Goal: Information Seeking & Learning: Learn about a topic

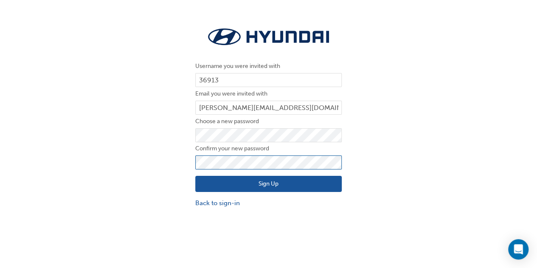
click button "Sign Up" at bounding box center [268, 184] width 146 height 16
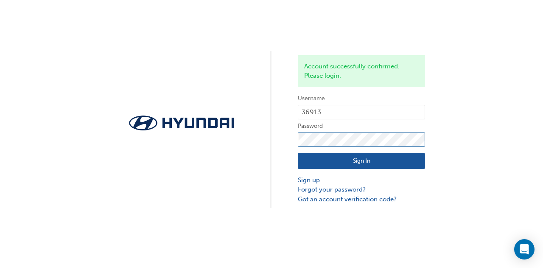
click button "Sign In" at bounding box center [361, 161] width 127 height 16
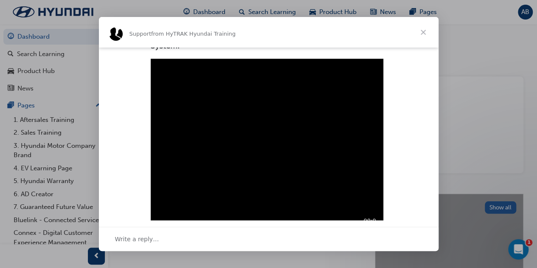
scroll to position [278, 0]
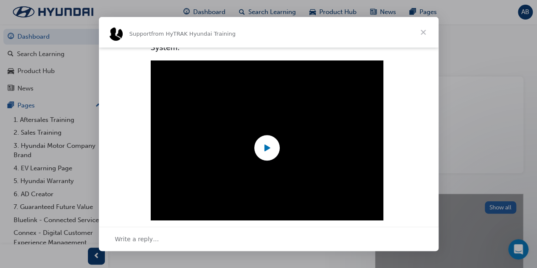
click at [263, 141] on icon "Play" at bounding box center [267, 147] width 13 height 13
type input "6011733"
click at [426, 29] on span "Close" at bounding box center [423, 32] width 31 height 31
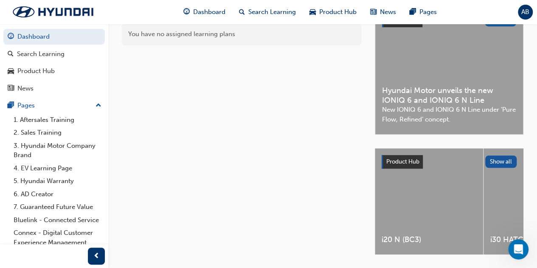
scroll to position [0, 0]
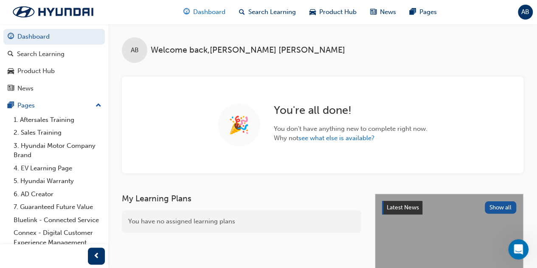
click at [230, 11] on div "Dashboard" at bounding box center [205, 11] width 56 height 17
click at [35, 52] on div "Search Learning" at bounding box center [41, 54] width 48 height 10
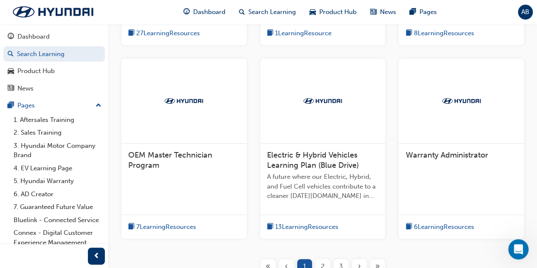
scroll to position [395, 0]
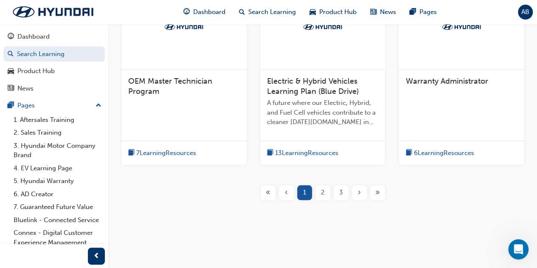
click at [319, 193] on div "2" at bounding box center [322, 192] width 15 height 15
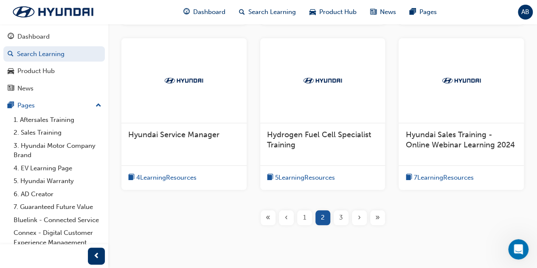
scroll to position [376, 0]
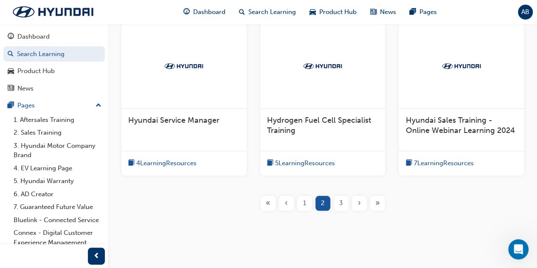
click at [337, 196] on div "3" at bounding box center [341, 203] width 15 height 15
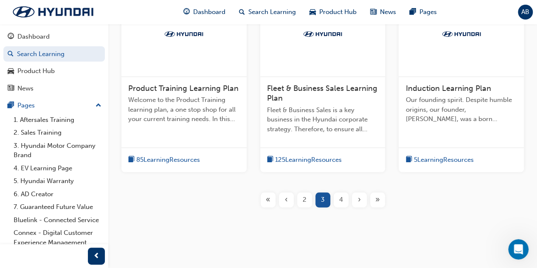
scroll to position [405, 0]
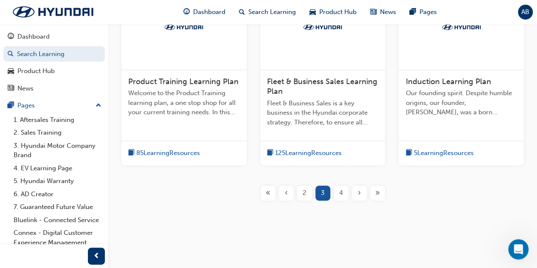
click at [341, 197] on div "4" at bounding box center [341, 192] width 15 height 15
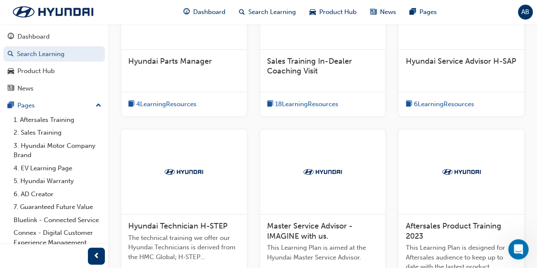
scroll to position [376, 0]
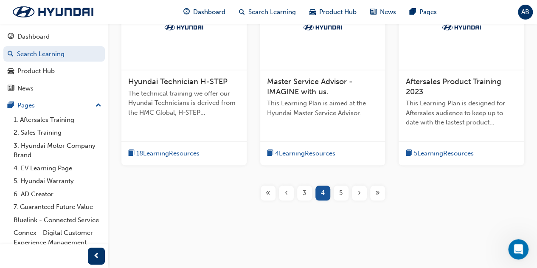
click at [340, 193] on span "5" at bounding box center [340, 193] width 3 height 10
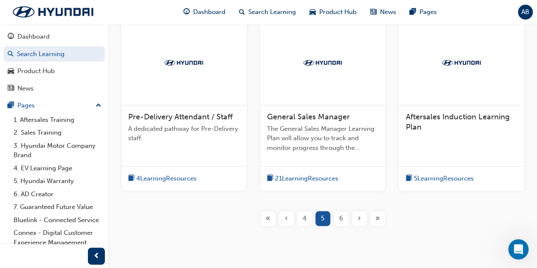
scroll to position [385, 0]
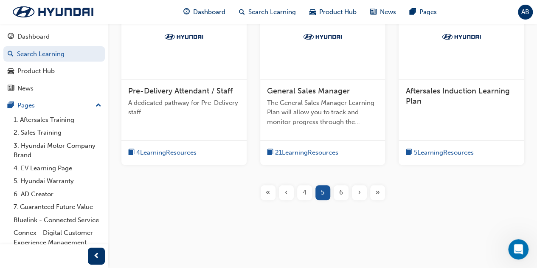
click at [338, 194] on div "6" at bounding box center [341, 192] width 15 height 15
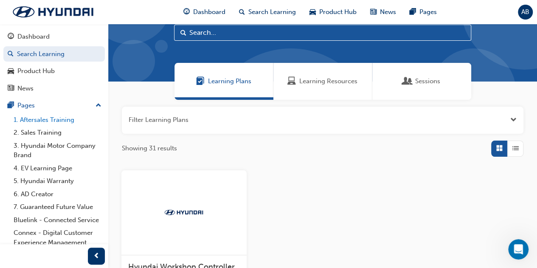
scroll to position [40, 0]
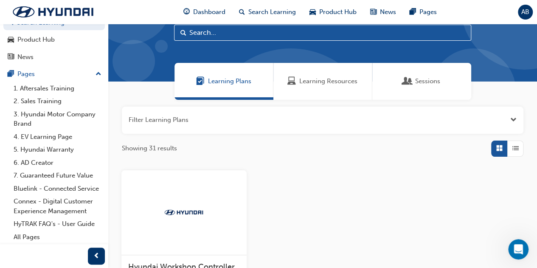
click at [425, 76] on span "Sessions" at bounding box center [427, 81] width 25 height 10
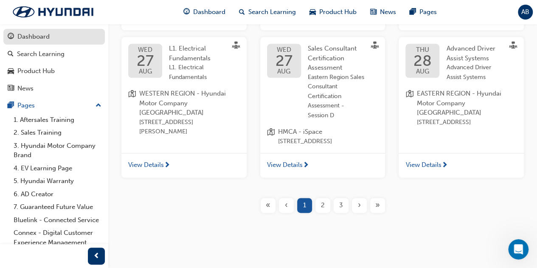
click at [44, 34] on div "Dashboard" at bounding box center [33, 37] width 32 height 10
